Goal: Transaction & Acquisition: Purchase product/service

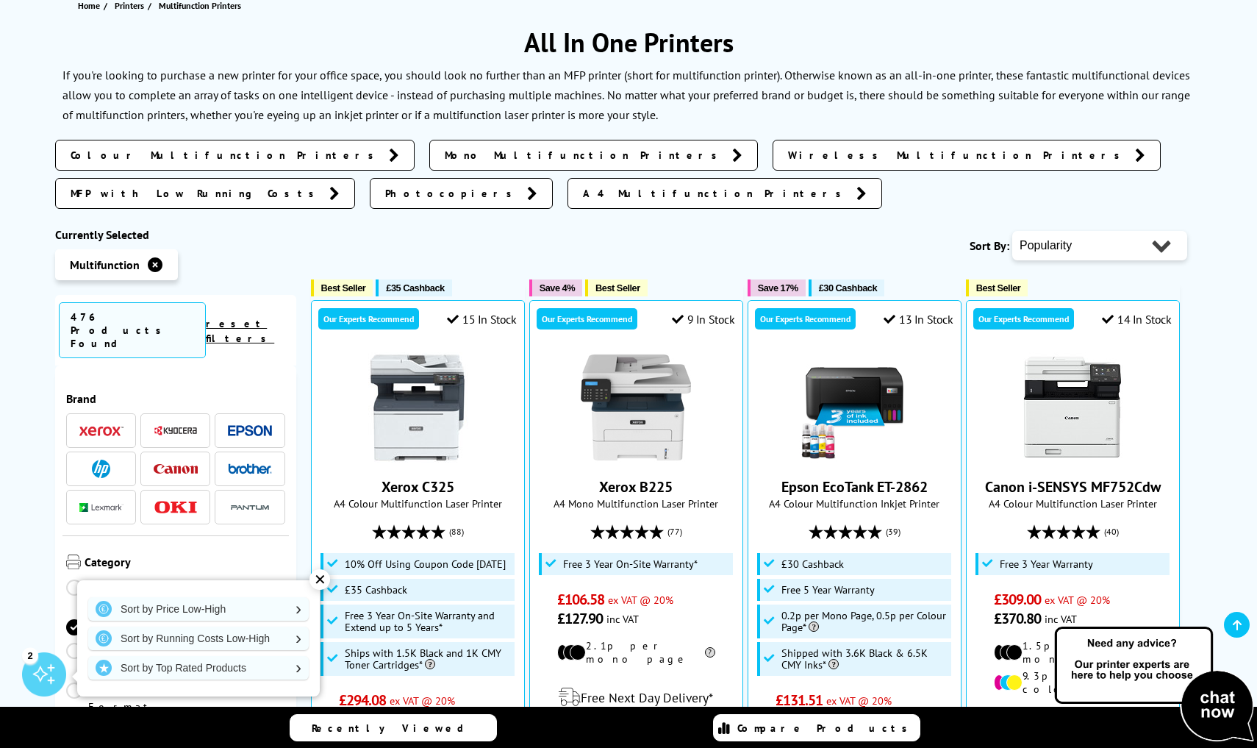
scroll to position [203, 0]
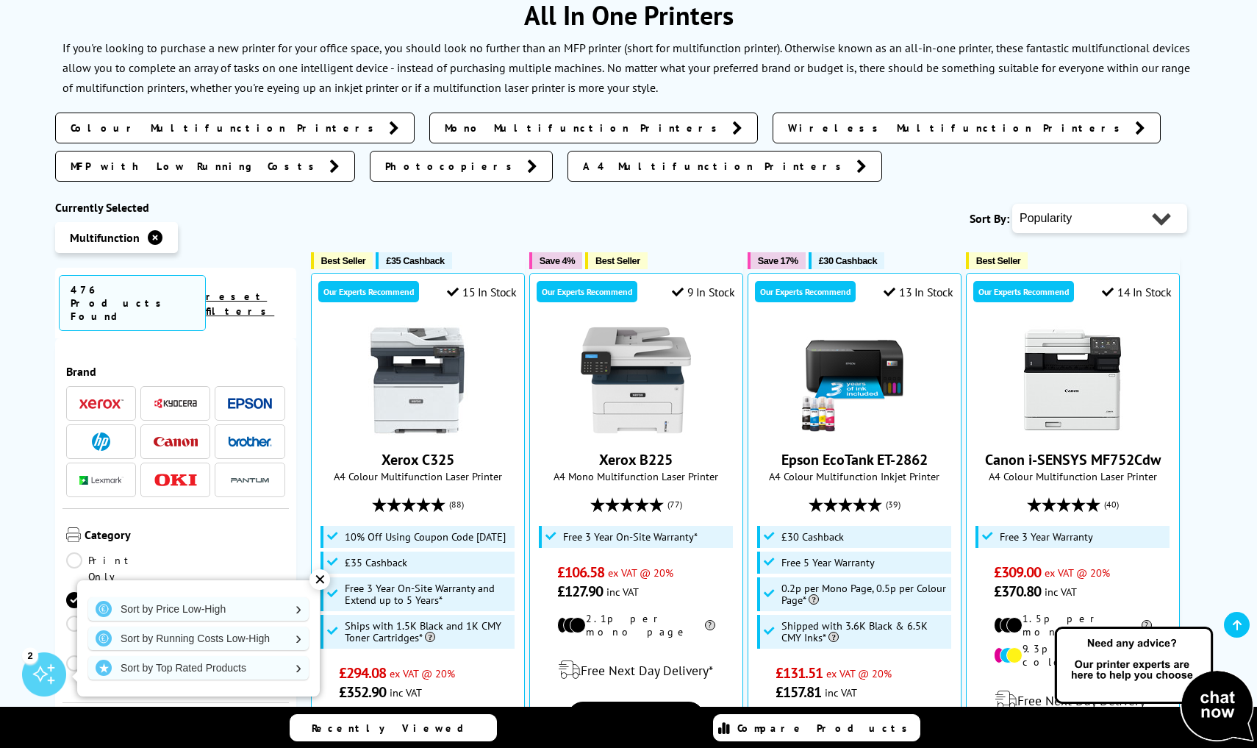
click at [320, 581] on div "✕" at bounding box center [319, 579] width 21 height 21
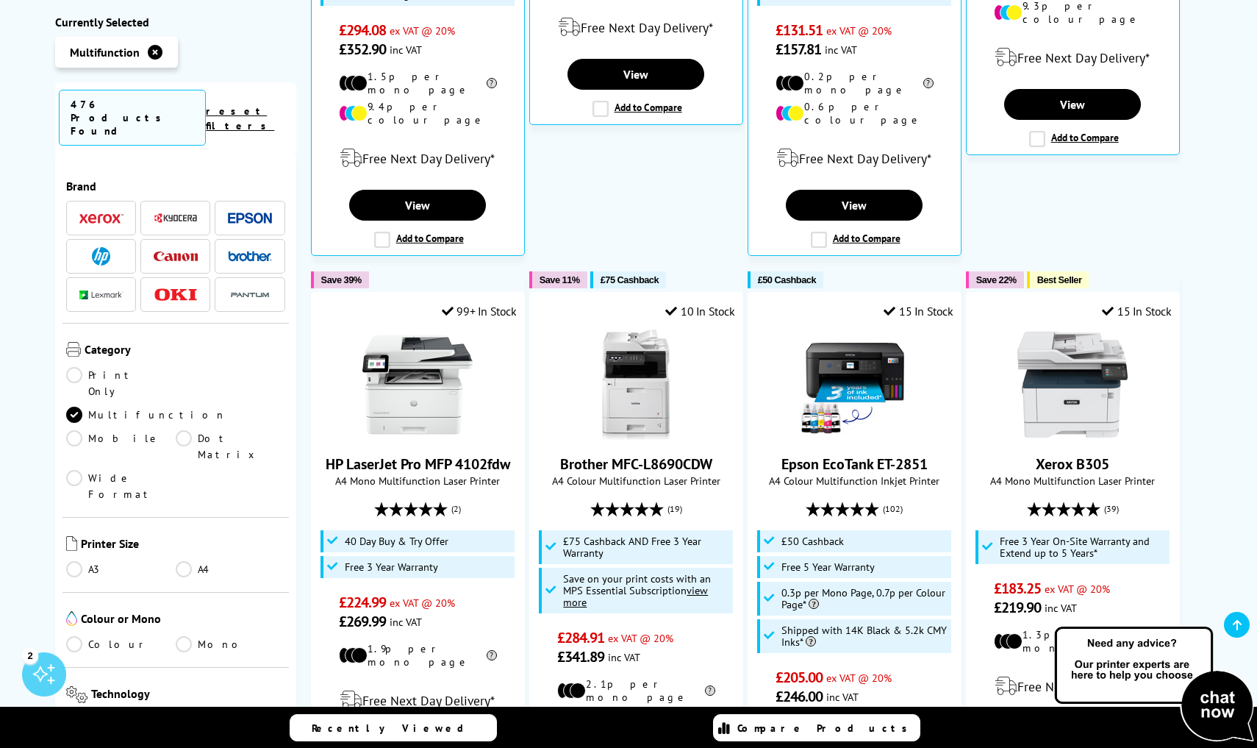
scroll to position [865, 0]
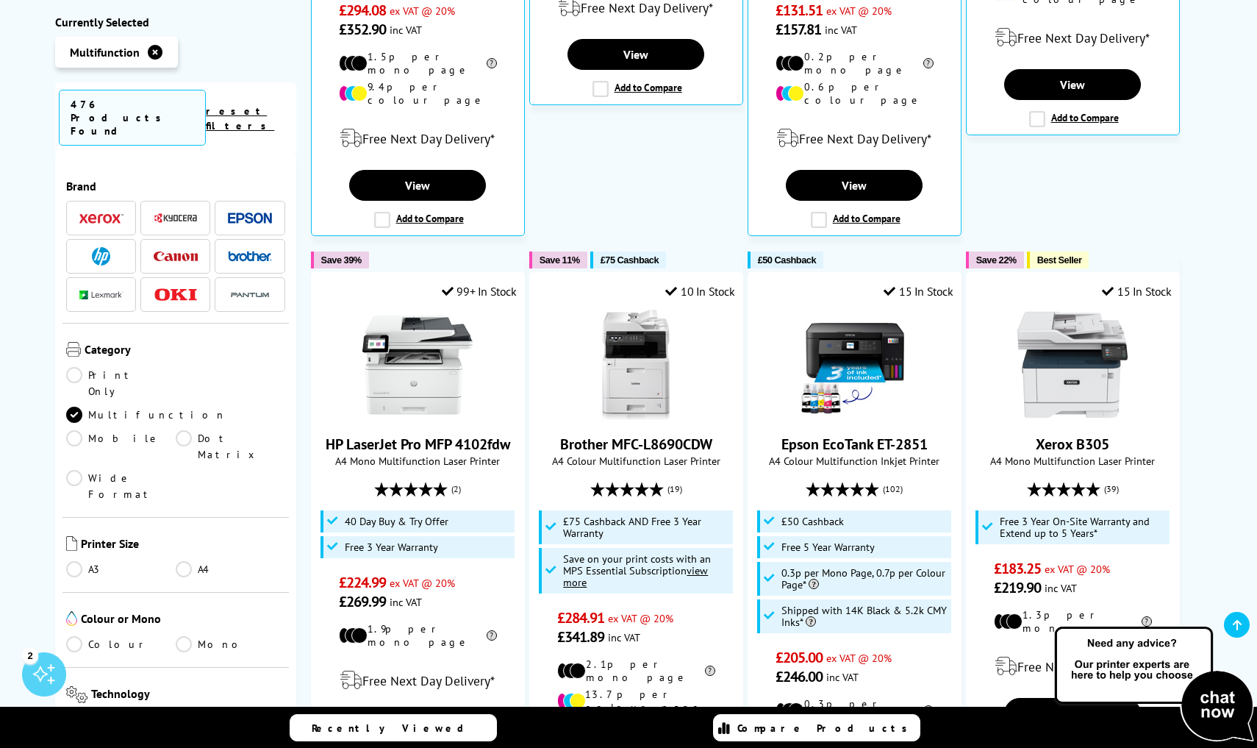
click at [106, 247] on img at bounding box center [101, 256] width 18 height 18
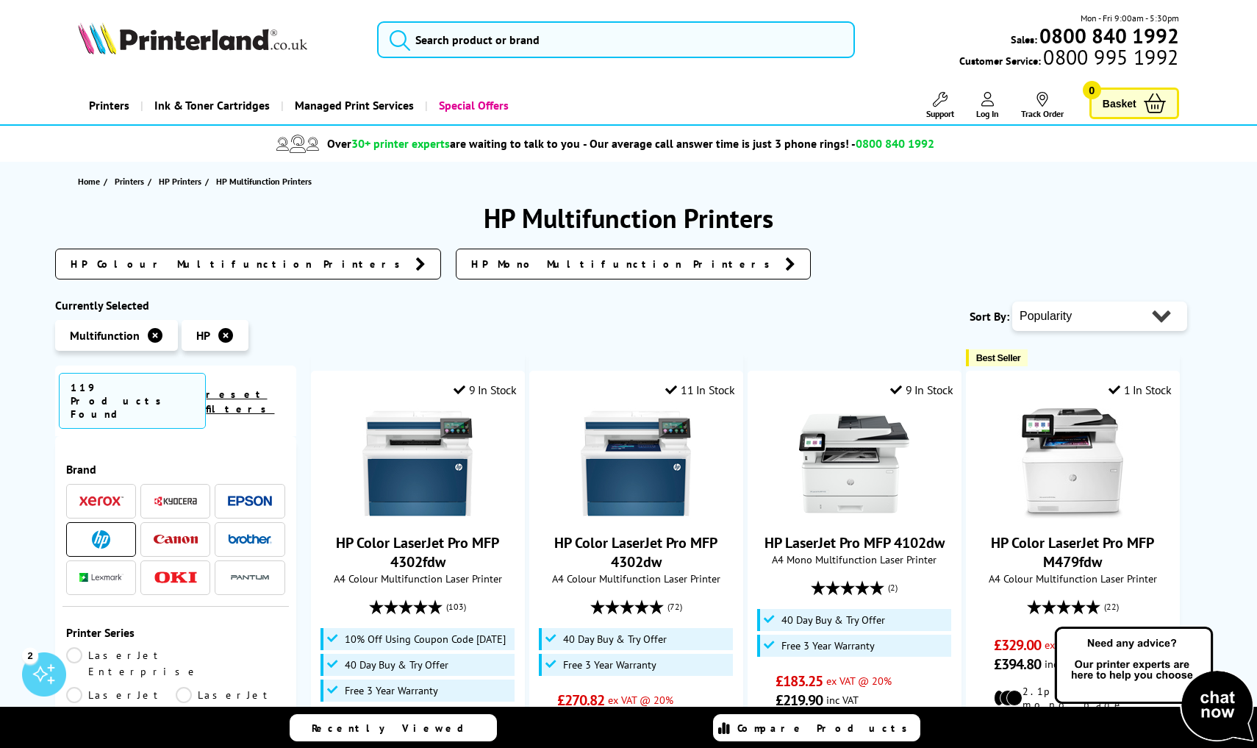
select select "Price Ascending"
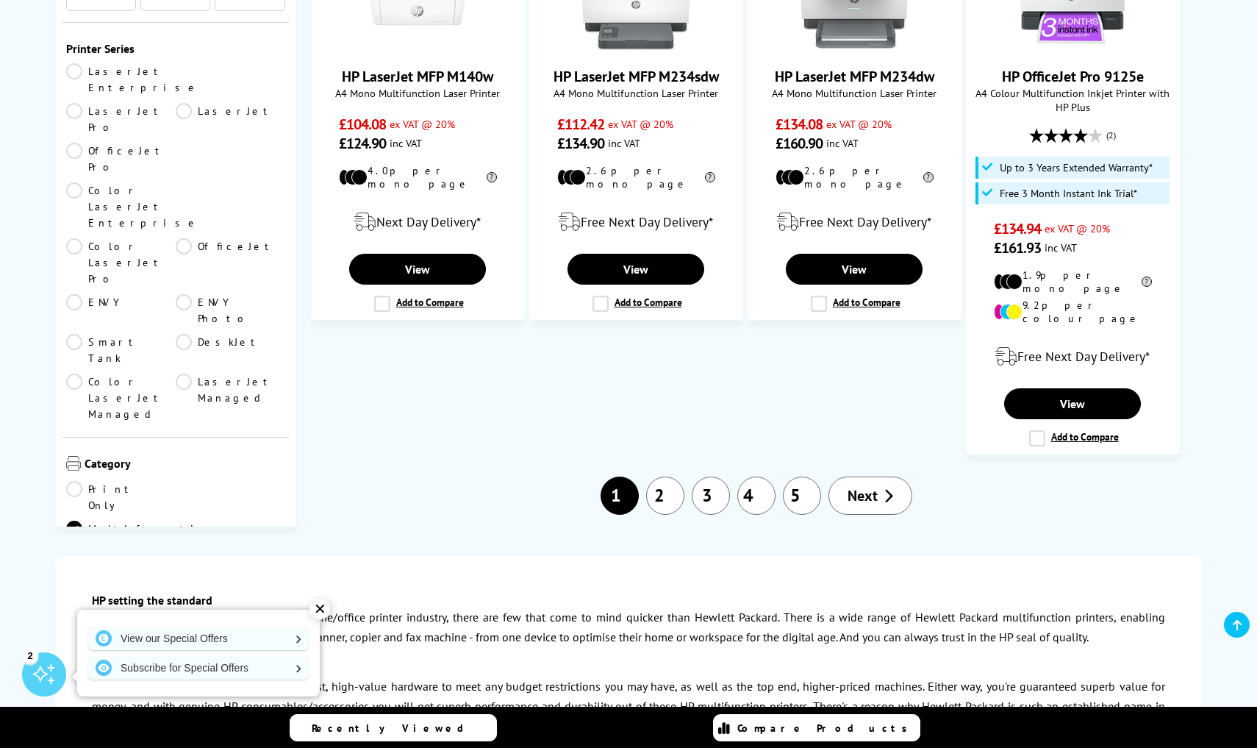
scroll to position [1588, 0]
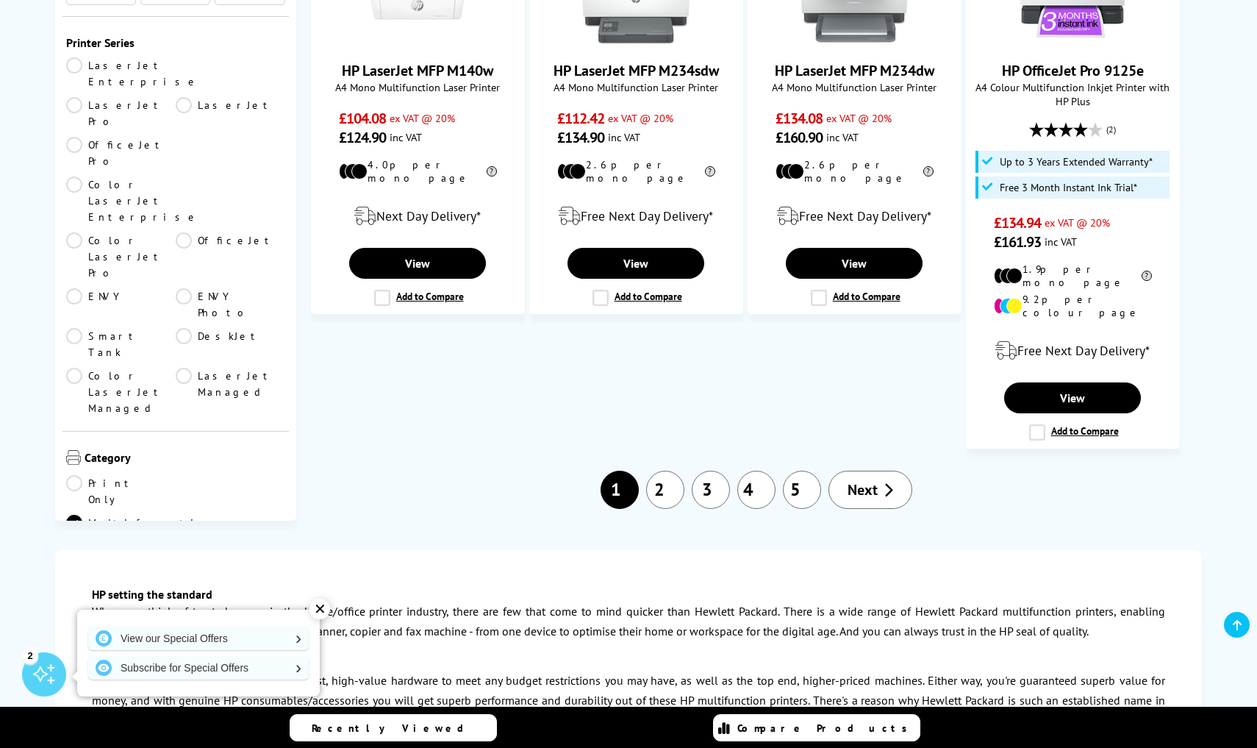
click at [866, 480] on span "Next" at bounding box center [863, 489] width 30 height 19
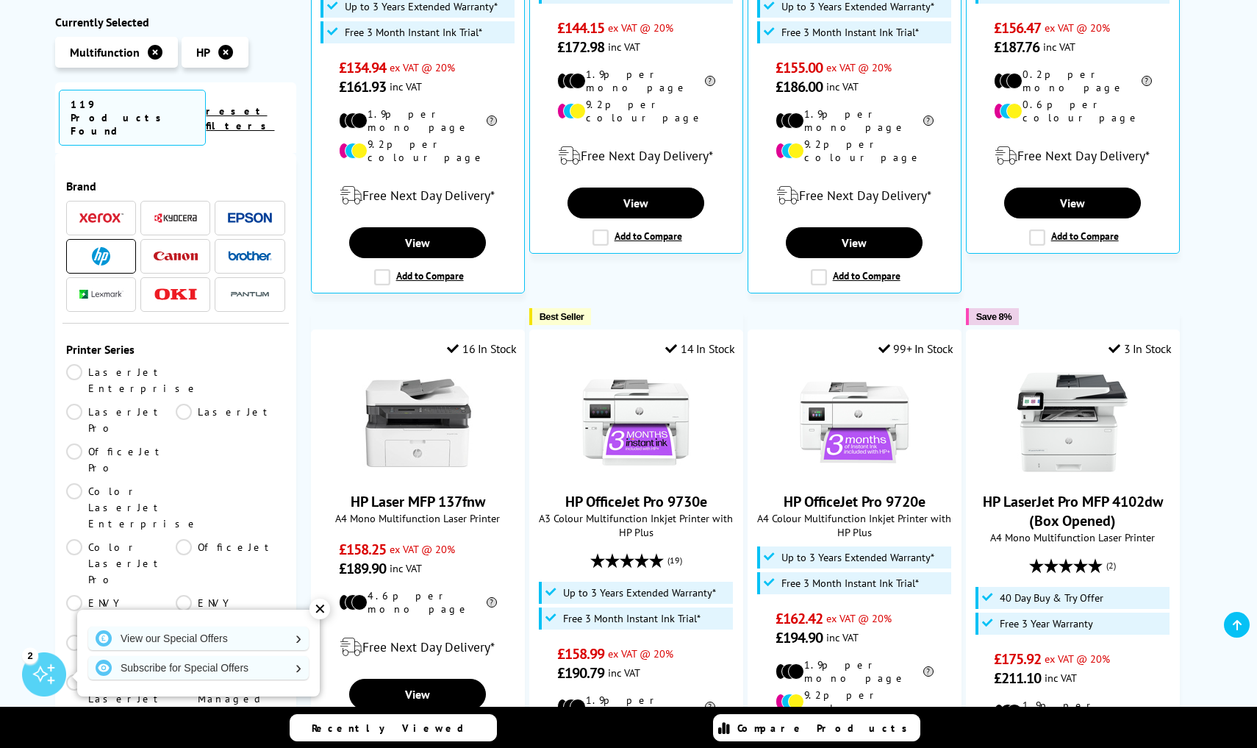
scroll to position [631, 0]
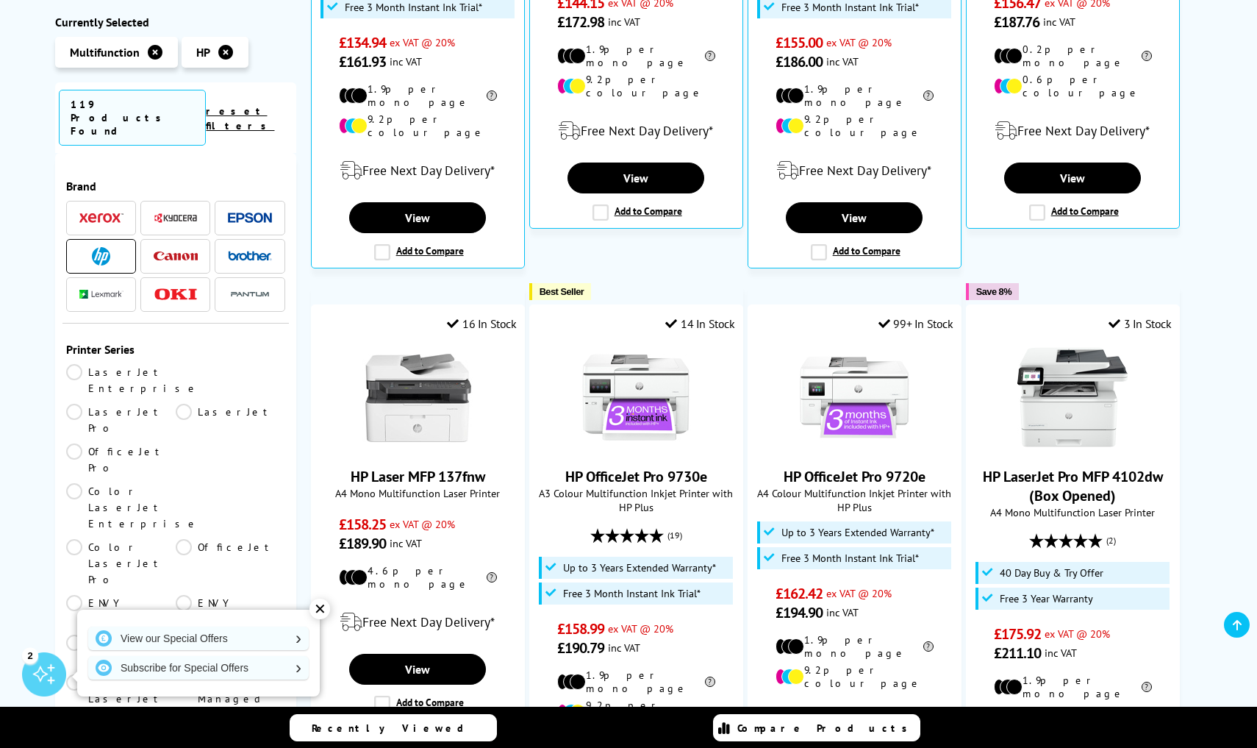
click at [329, 606] on div "✕" at bounding box center [319, 608] width 21 height 21
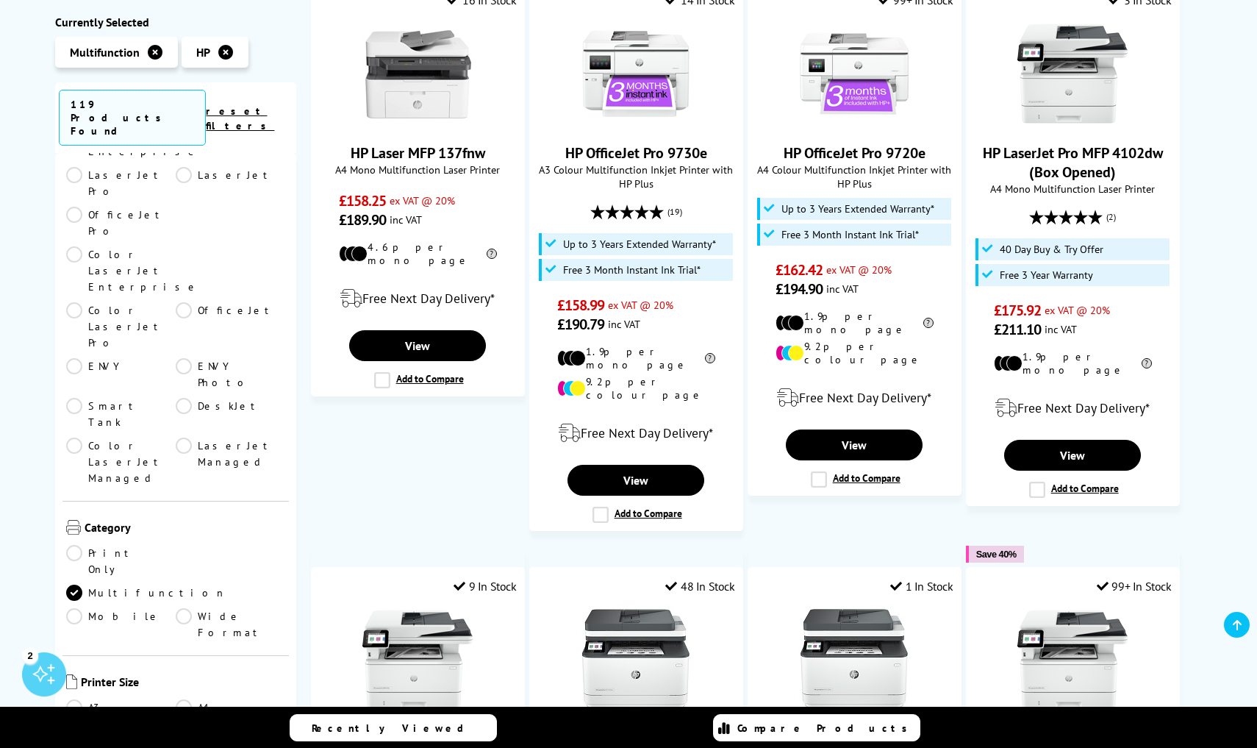
scroll to position [272, 0]
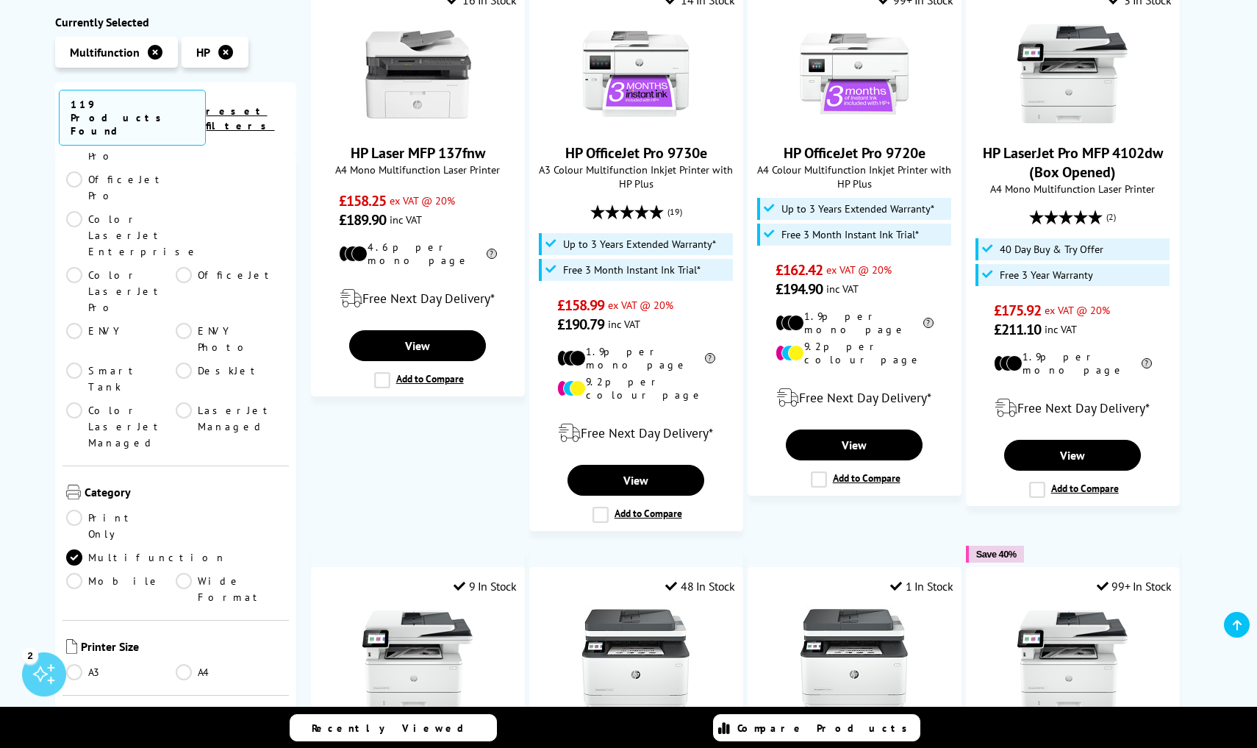
click at [182, 664] on link "A4" at bounding box center [231, 672] width 110 height 16
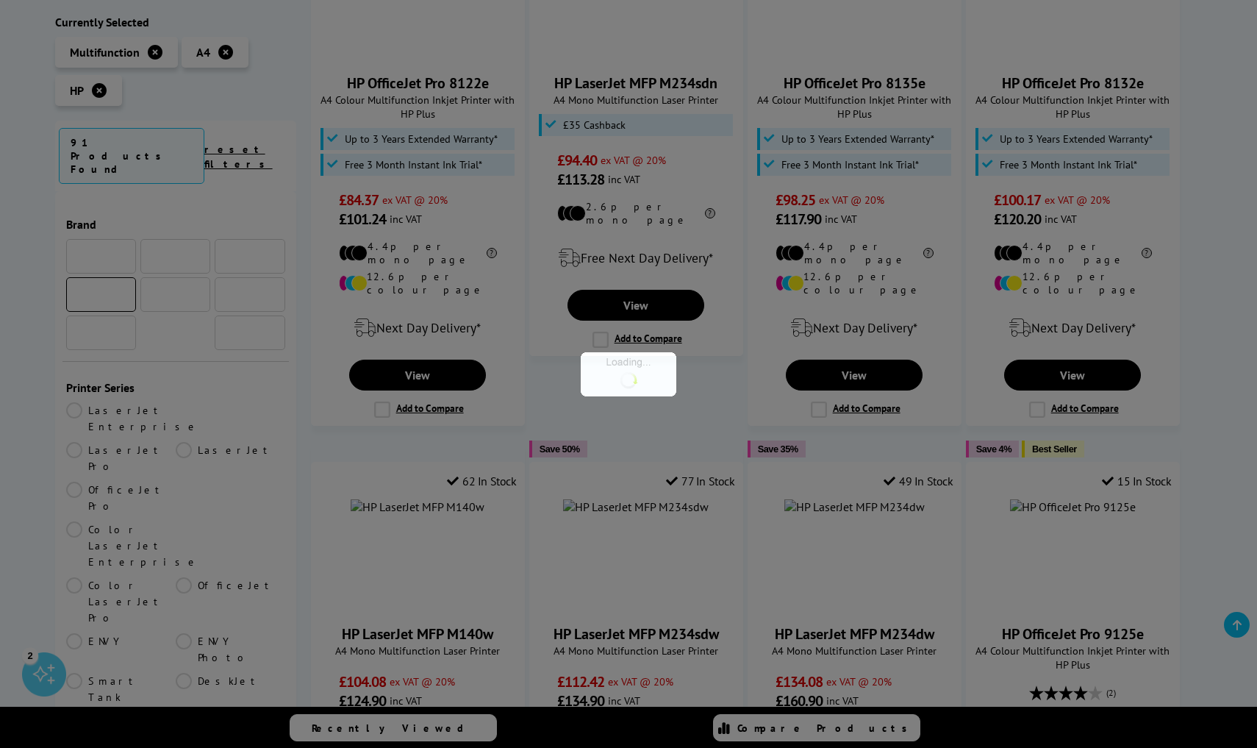
scroll to position [272, 0]
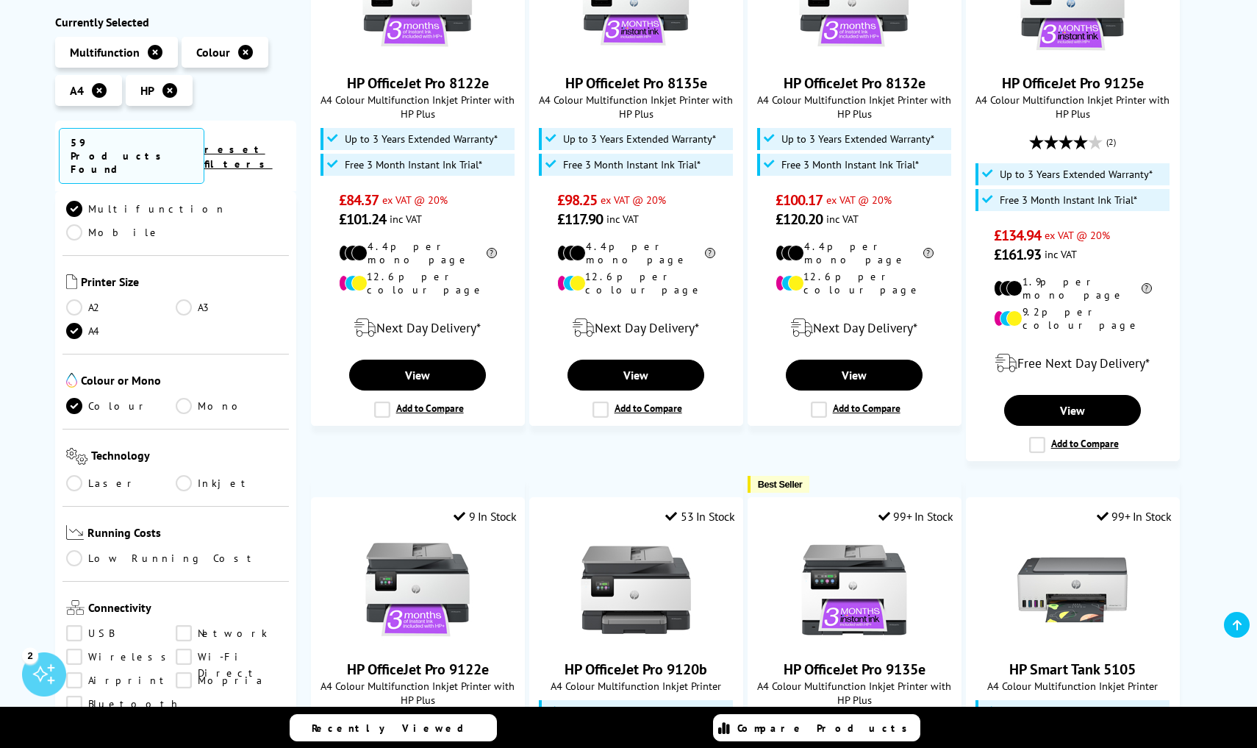
scroll to position [595, 0]
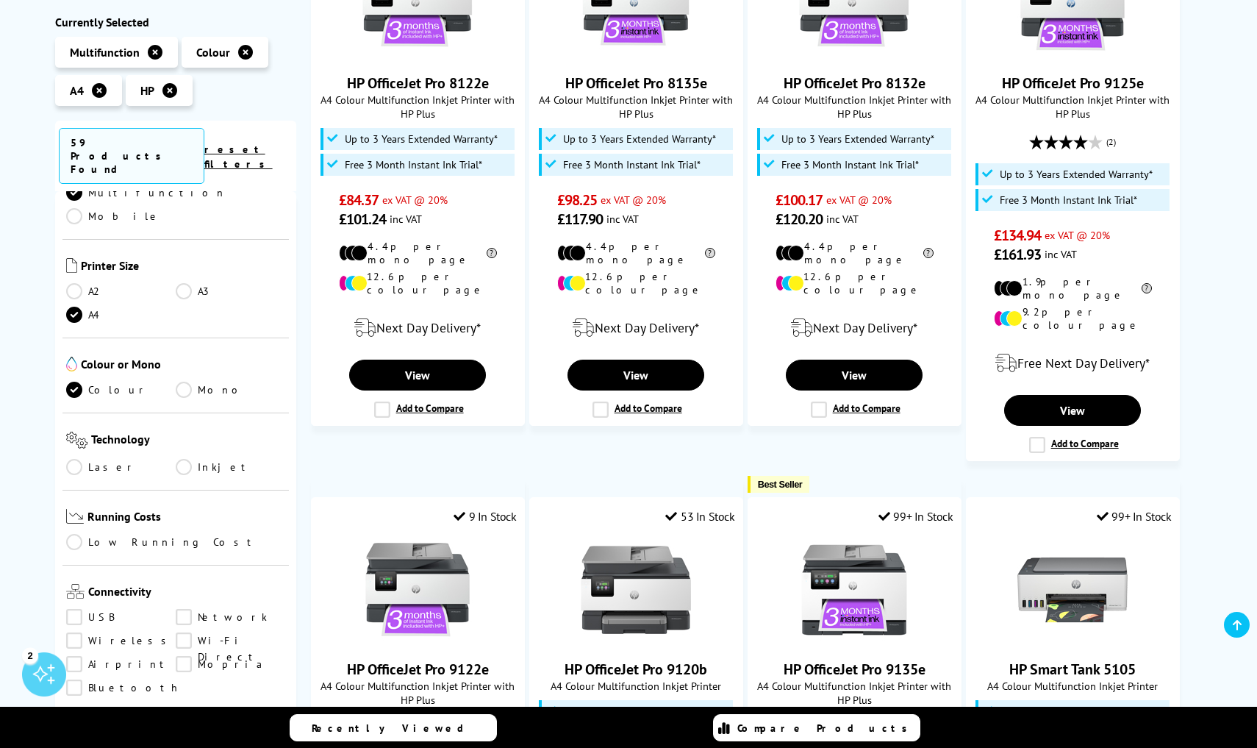
click at [75, 459] on link "Laser" at bounding box center [121, 467] width 110 height 16
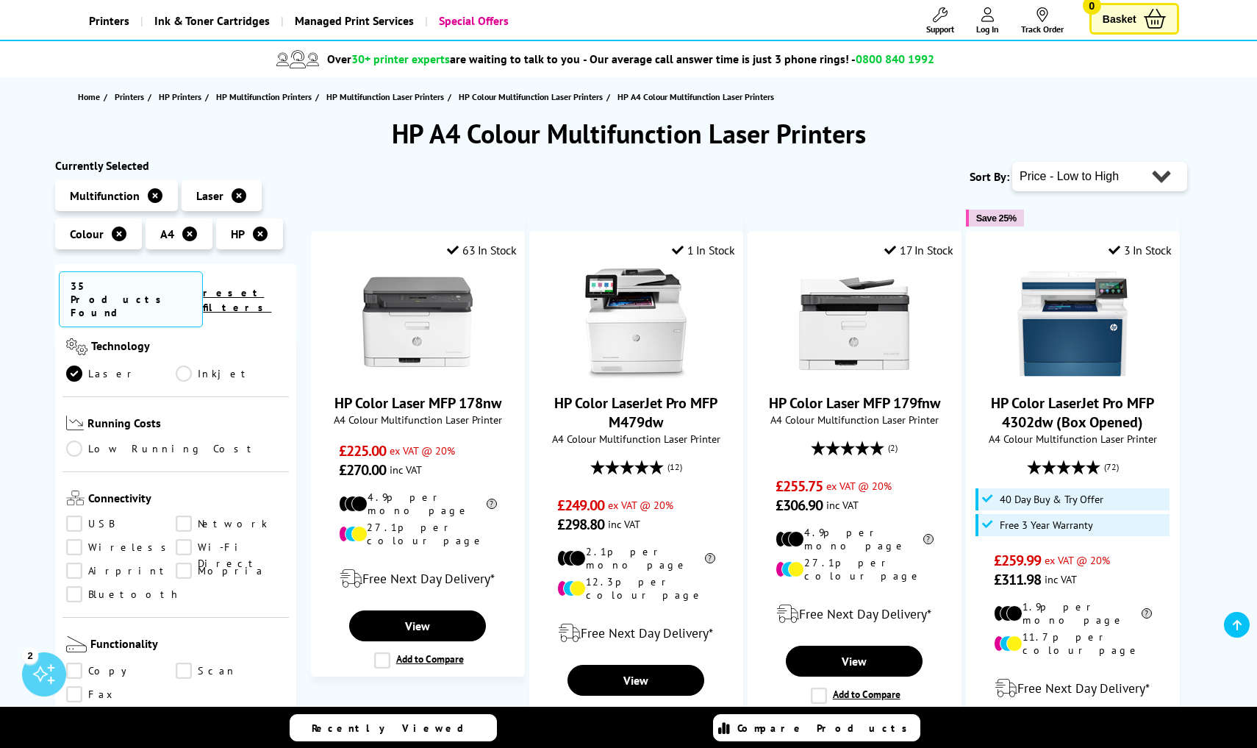
scroll to position [75, 0]
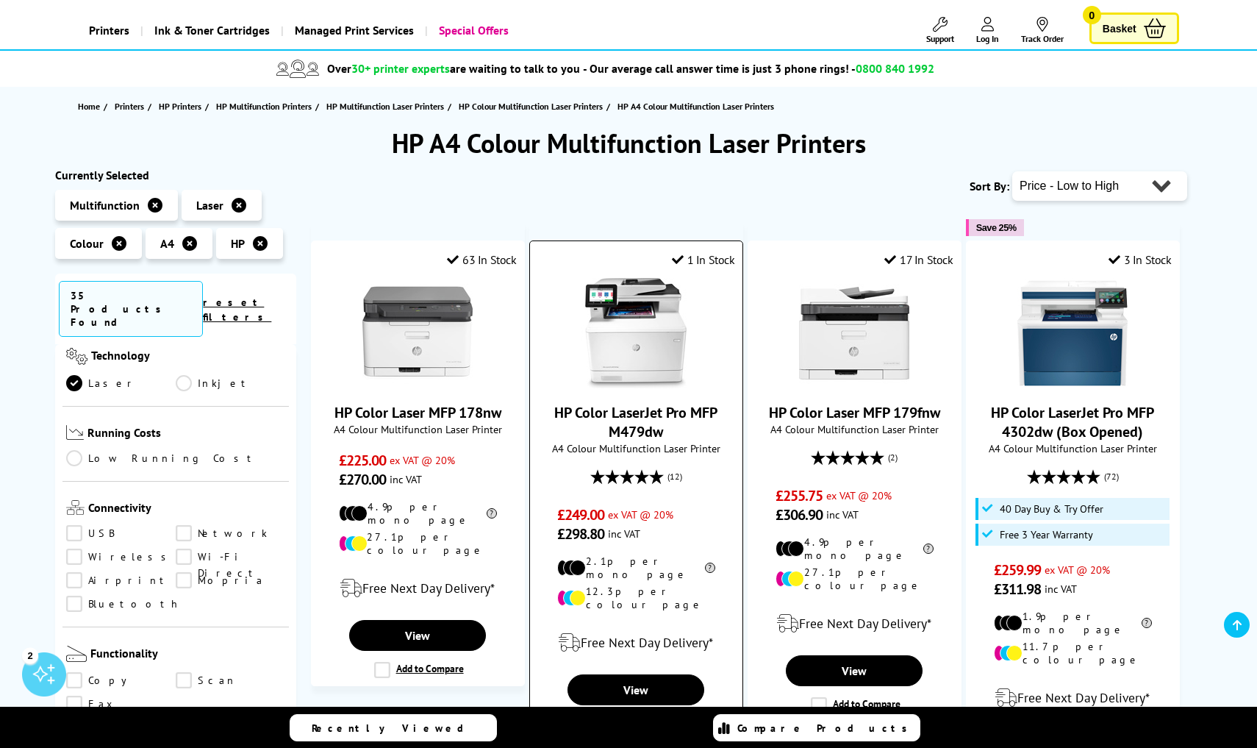
click at [656, 346] on img at bounding box center [636, 333] width 110 height 110
